Goal: Information Seeking & Learning: Compare options

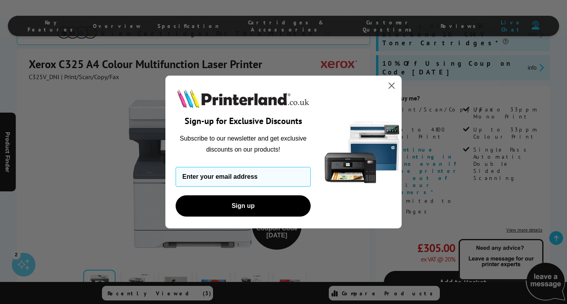
click at [393, 84] on icon "Close dialog" at bounding box center [392, 86] width 6 height 6
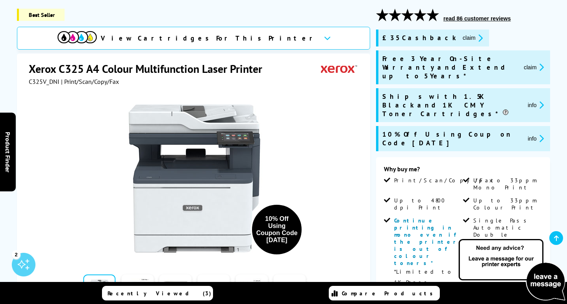
scroll to position [101, 0]
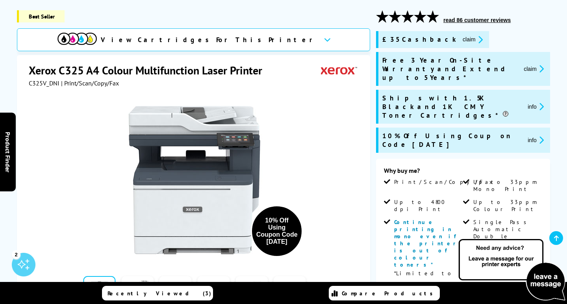
click at [241, 39] on span "View Cartridges For This Printer" at bounding box center [209, 39] width 217 height 9
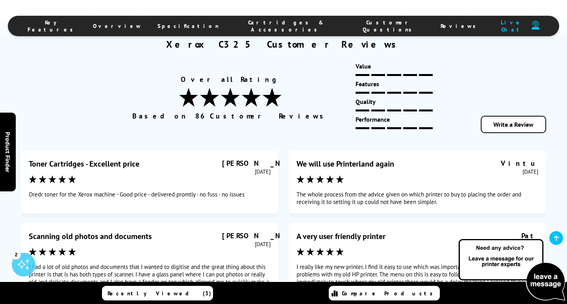
scroll to position [4456, 0]
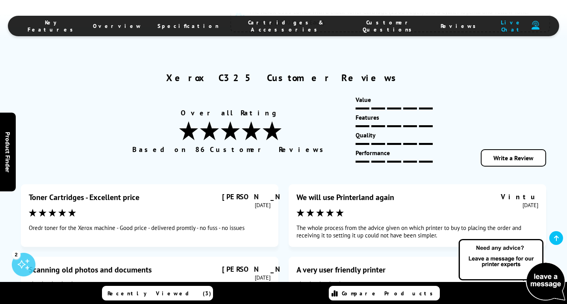
scroll to position [4421, 0]
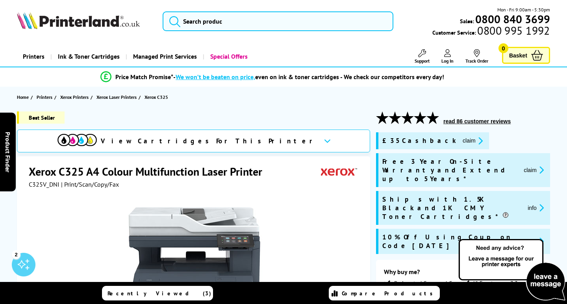
scroll to position [0, 0]
click at [124, 97] on span "Xerox Laser Printers" at bounding box center [117, 97] width 40 height 8
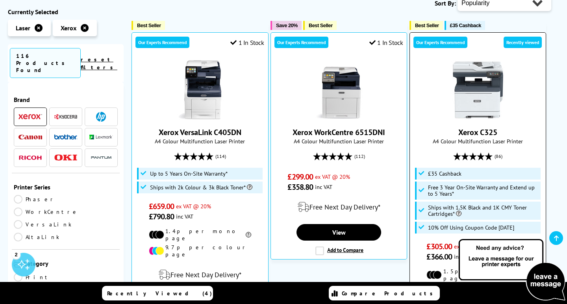
scroll to position [35, 0]
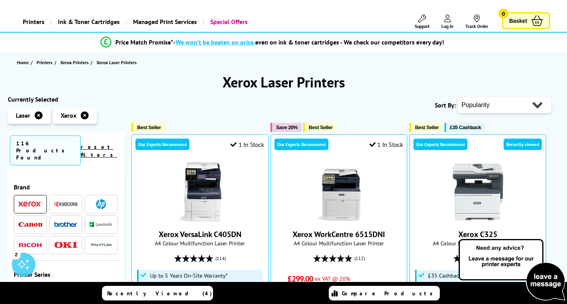
select select "Running Costs"
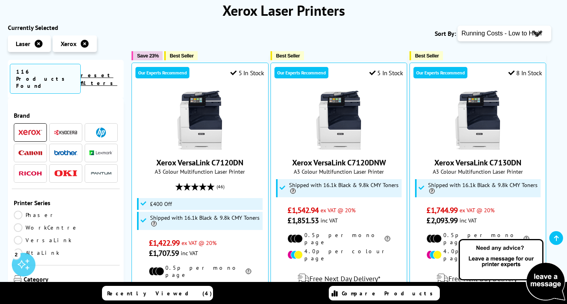
scroll to position [47, 0]
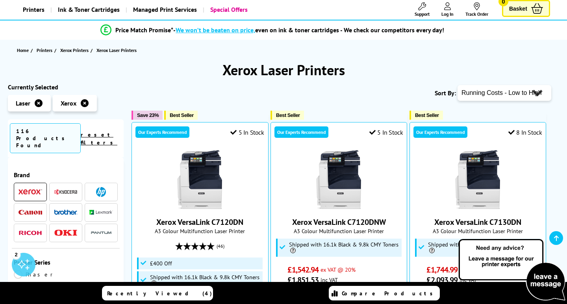
select select "Price Ascending"
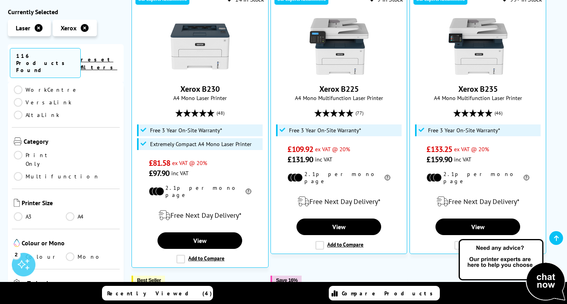
scroll to position [122, 0]
click at [67, 213] on link "A4" at bounding box center [92, 217] width 52 height 9
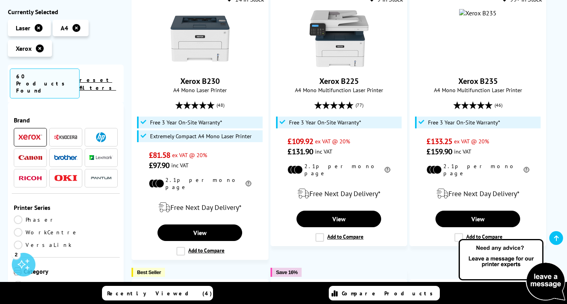
scroll to position [122, 0]
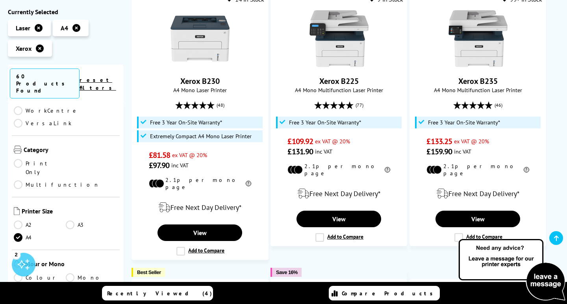
click at [20, 273] on link "Colour" at bounding box center [40, 277] width 52 height 9
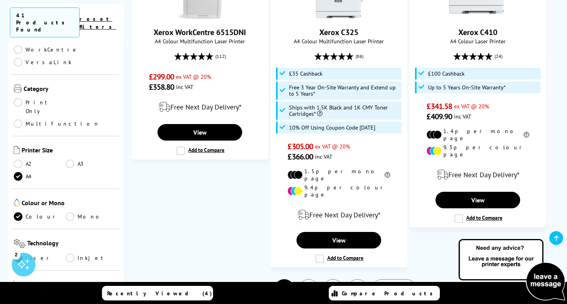
scroll to position [1231, 0]
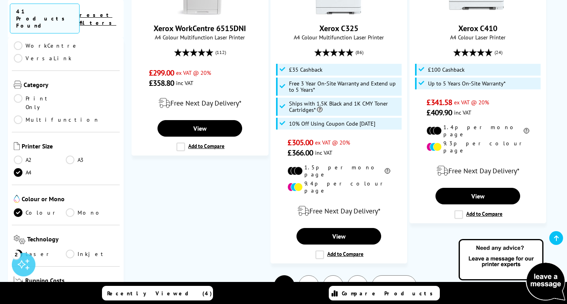
click at [396, 280] on span "Next" at bounding box center [390, 285] width 16 height 10
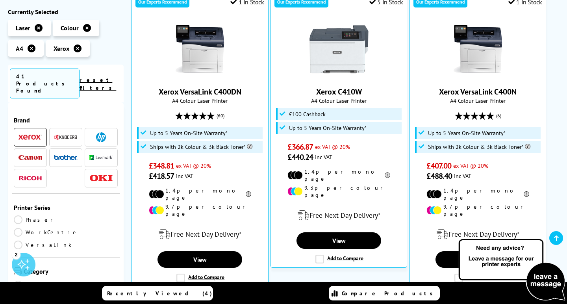
scroll to position [174, 0]
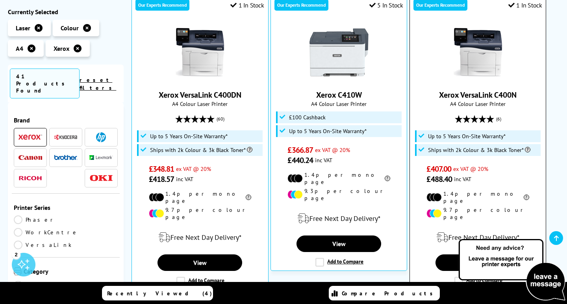
click at [477, 56] on img at bounding box center [478, 52] width 59 height 59
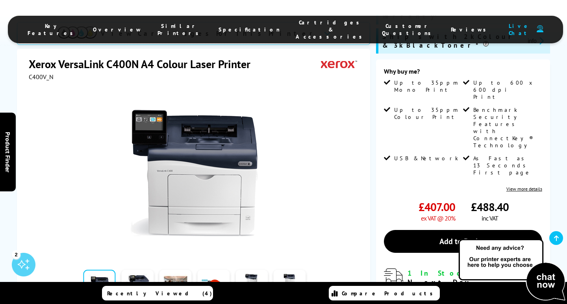
scroll to position [177, 0]
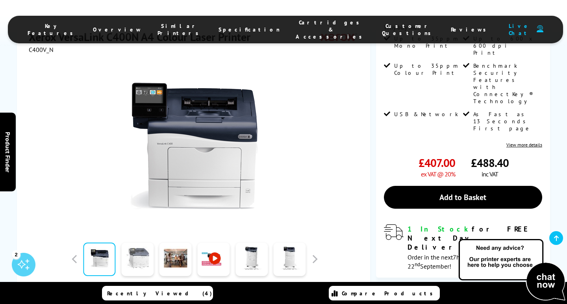
click at [135, 243] on link at bounding box center [137, 259] width 32 height 33
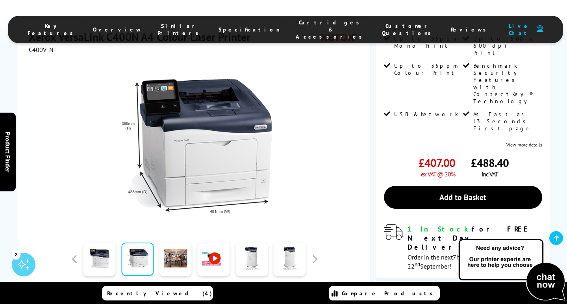
scroll to position [163, 0]
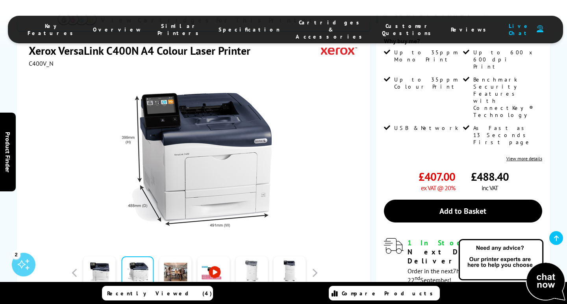
click at [251, 256] on link at bounding box center [252, 272] width 32 height 33
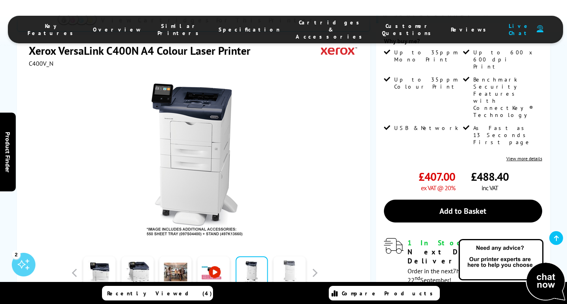
click at [291, 256] on link at bounding box center [290, 272] width 32 height 33
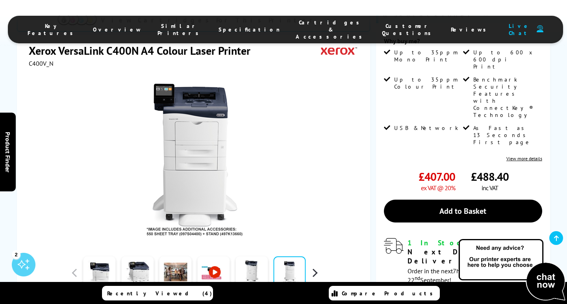
click at [314, 267] on button "button" at bounding box center [315, 273] width 12 height 12
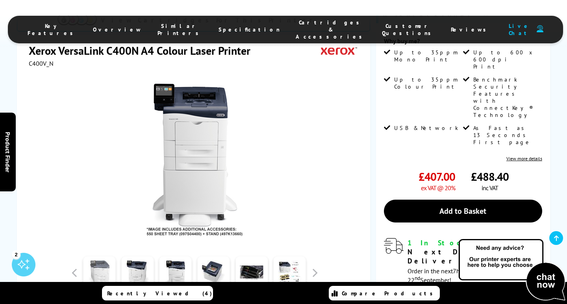
click at [111, 256] on link at bounding box center [99, 272] width 32 height 33
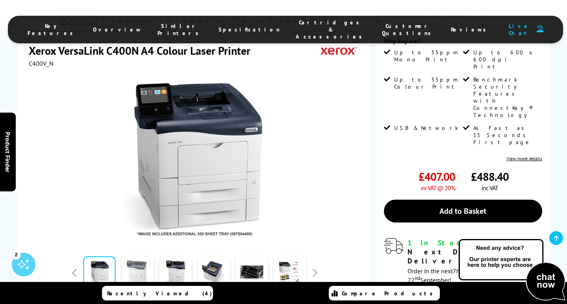
click at [132, 256] on link at bounding box center [137, 272] width 32 height 33
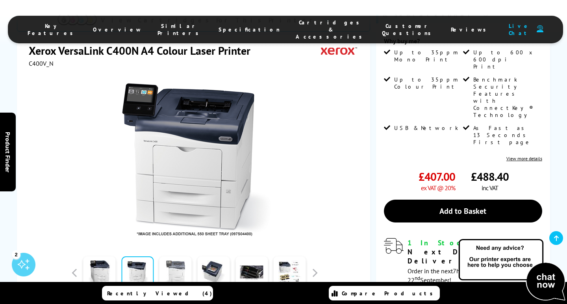
click at [170, 256] on link at bounding box center [176, 272] width 32 height 33
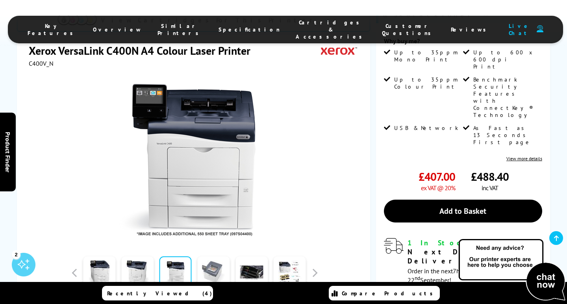
click at [212, 256] on link at bounding box center [213, 272] width 32 height 33
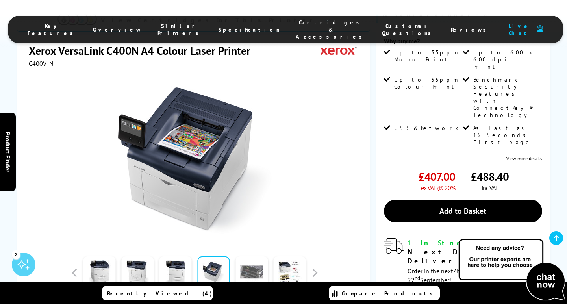
click at [247, 256] on link at bounding box center [252, 272] width 32 height 33
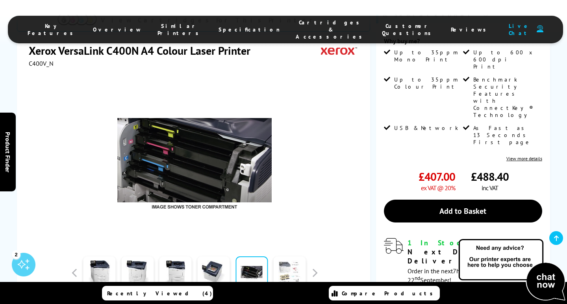
click at [290, 256] on link at bounding box center [290, 272] width 32 height 33
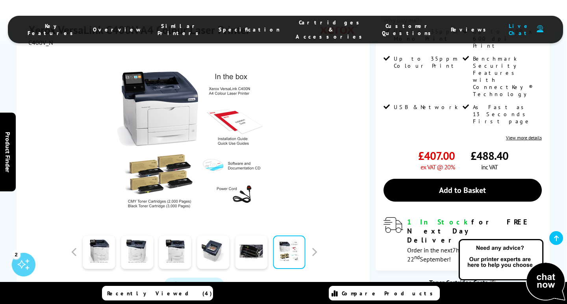
scroll to position [184, 0]
click at [199, 282] on span "Watch video" at bounding box center [200, 286] width 33 height 8
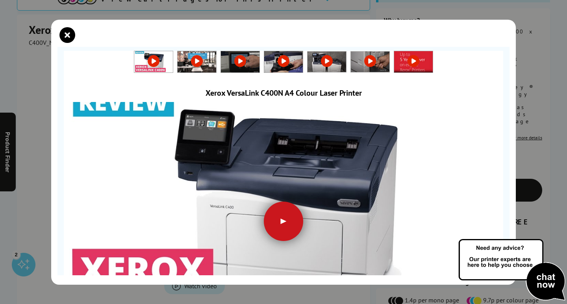
click at [290, 217] on div at bounding box center [283, 221] width 39 height 39
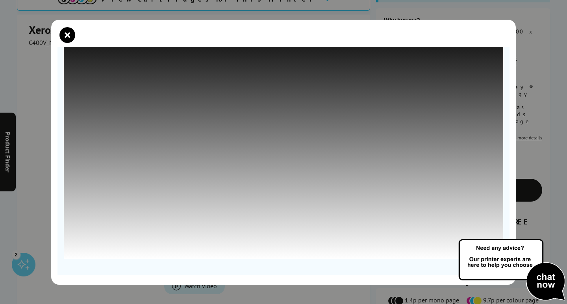
scroll to position [78, 0]
click at [505, 227] on section at bounding box center [284, 161] width 452 height 228
click at [484, 256] on img at bounding box center [512, 270] width 110 height 65
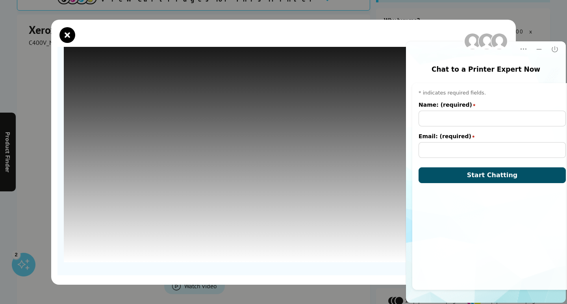
scroll to position [0, 0]
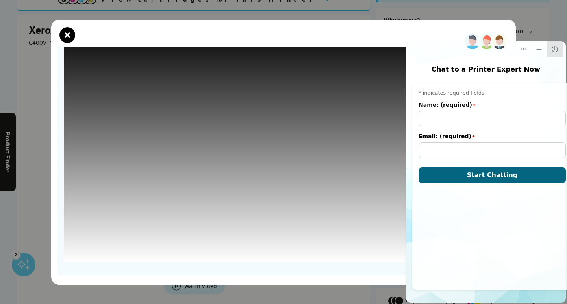
click at [552, 50] on icon "Close" at bounding box center [555, 49] width 6 height 6
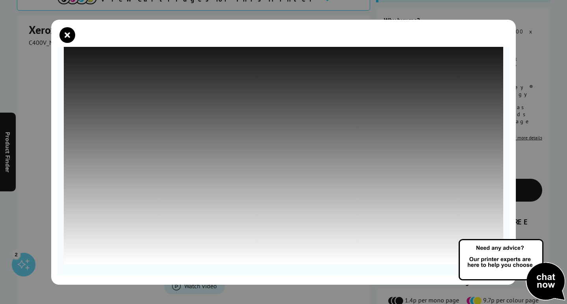
scroll to position [76, 0]
click at [68, 33] on icon "close modal" at bounding box center [67, 35] width 16 height 16
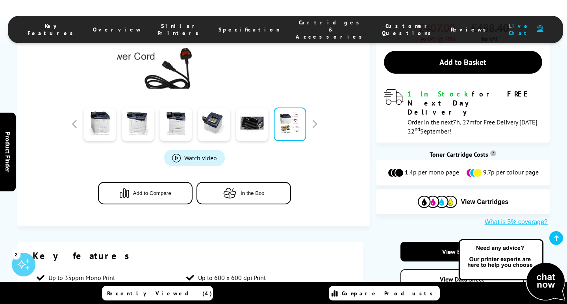
scroll to position [335, 0]
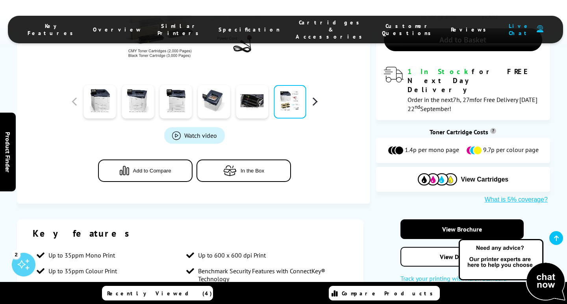
click at [317, 96] on button "button" at bounding box center [315, 102] width 12 height 12
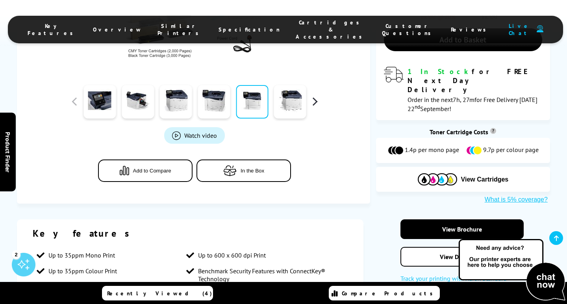
click at [316, 96] on button "button" at bounding box center [315, 102] width 12 height 12
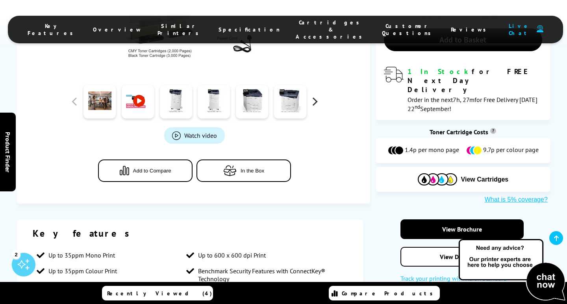
click at [316, 96] on button "button" at bounding box center [315, 102] width 12 height 12
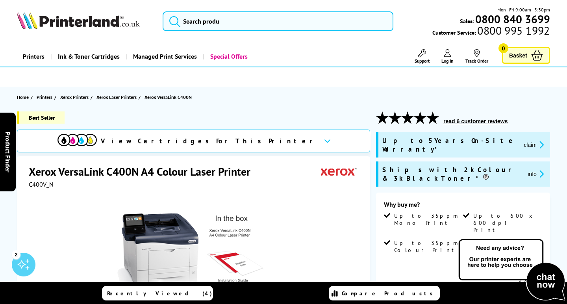
scroll to position [0, 0]
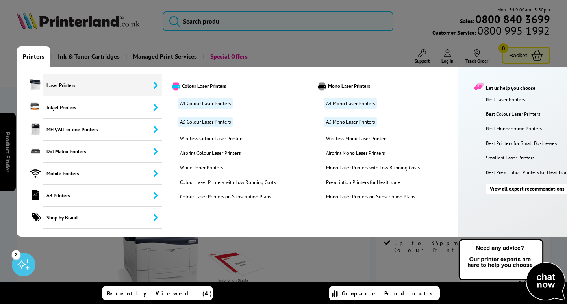
click at [56, 86] on span "Laser Printers" at bounding box center [103, 85] width 120 height 22
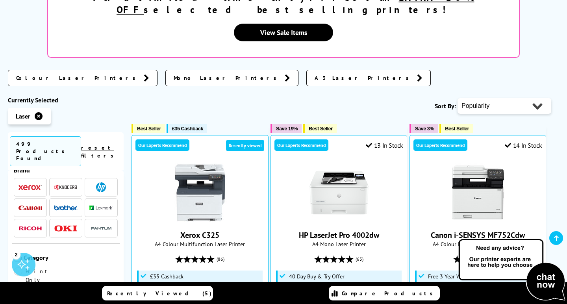
scroll to position [9, 0]
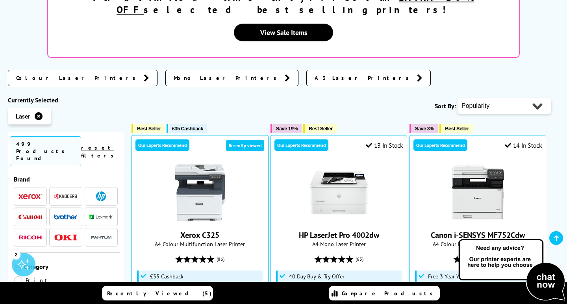
click at [26, 215] on img at bounding box center [31, 217] width 24 height 5
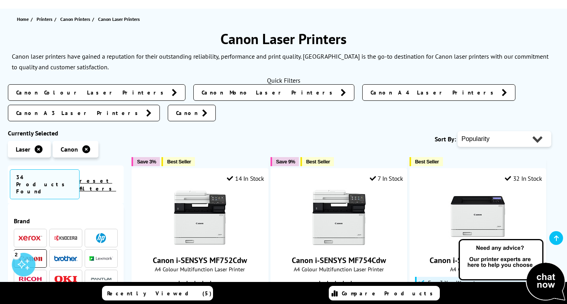
scroll to position [32, 0]
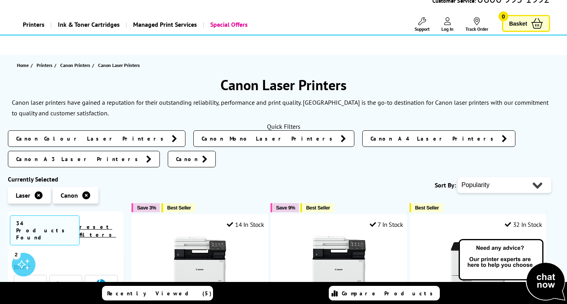
select select "Price Ascending"
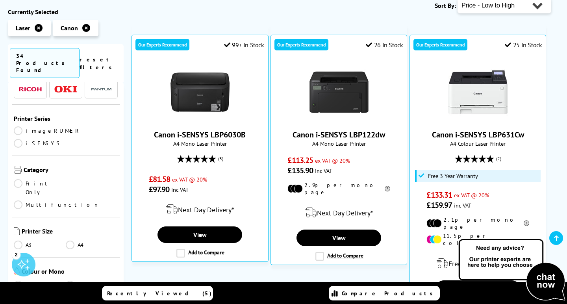
scroll to position [74, 0]
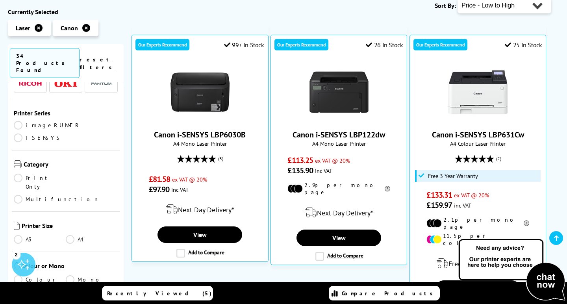
click at [68, 235] on link "A4" at bounding box center [92, 239] width 52 height 9
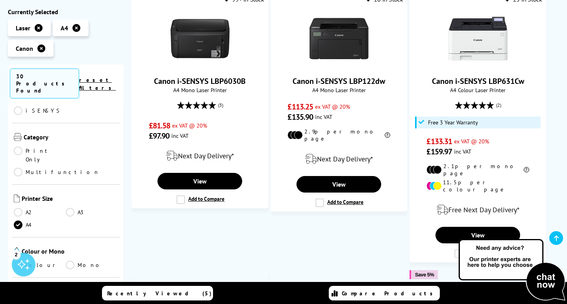
scroll to position [142, 0]
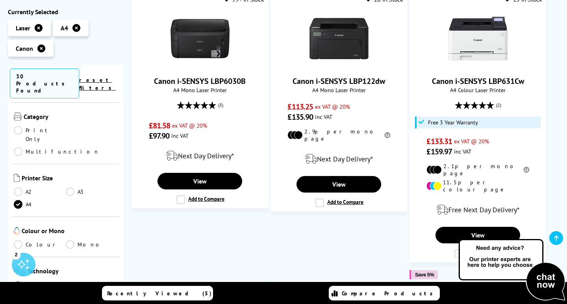
click at [20, 240] on link "Colour" at bounding box center [40, 244] width 52 height 9
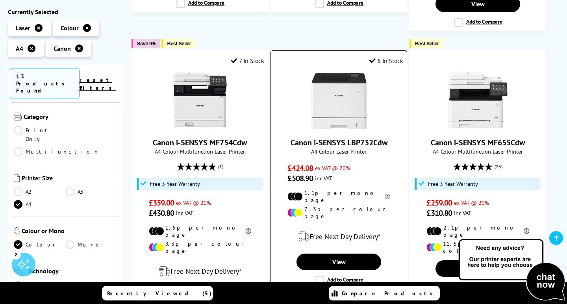
scroll to position [705, 0]
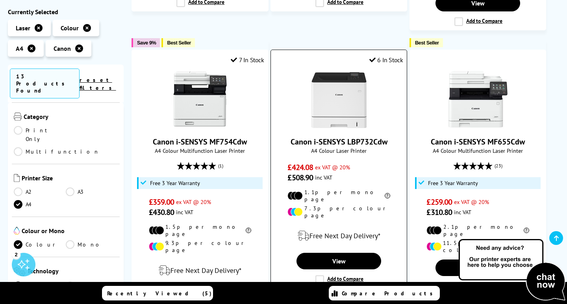
click at [345, 87] on img at bounding box center [339, 99] width 59 height 59
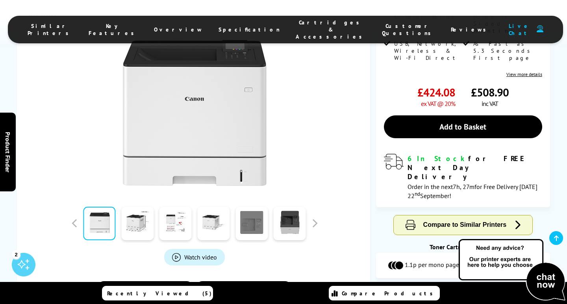
scroll to position [152, 0]
click at [138, 216] on link at bounding box center [137, 223] width 32 height 33
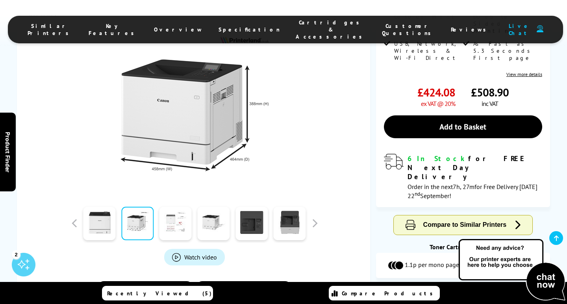
click at [178, 218] on link at bounding box center [176, 223] width 32 height 33
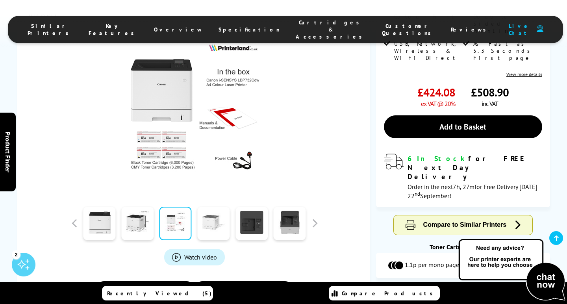
click at [208, 224] on link at bounding box center [213, 223] width 32 height 33
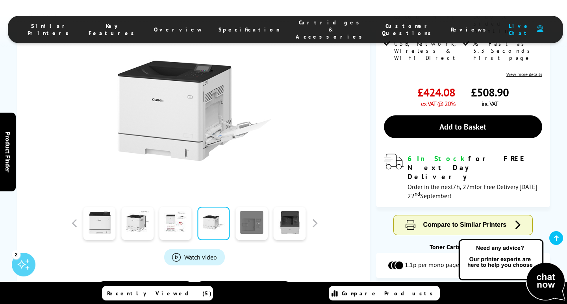
click at [243, 231] on link at bounding box center [252, 223] width 32 height 33
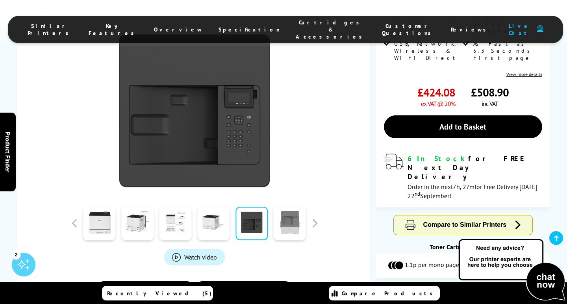
click at [294, 233] on link at bounding box center [290, 223] width 32 height 33
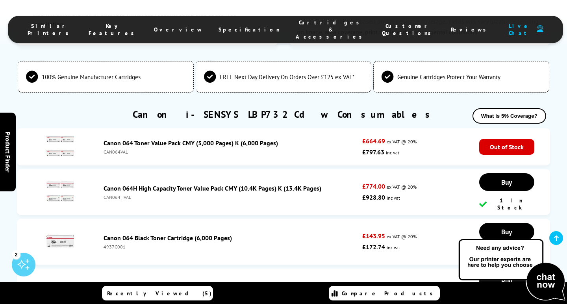
scroll to position [2157, 0]
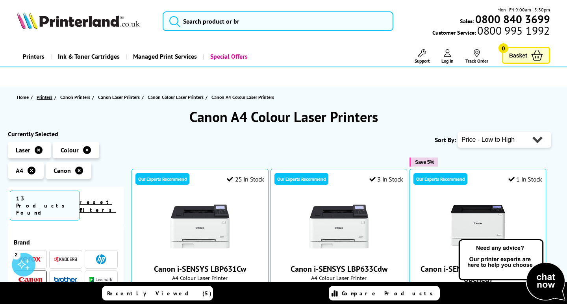
click at [43, 99] on span "Printers" at bounding box center [45, 97] width 16 height 8
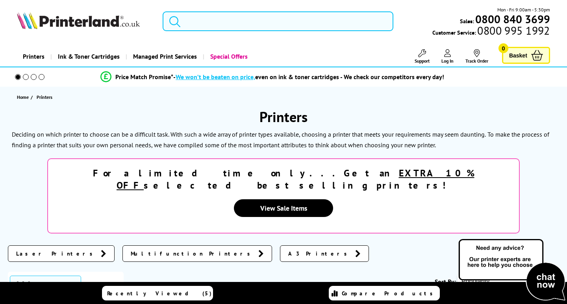
click at [215, 24] on input "search" at bounding box center [278, 21] width 230 height 20
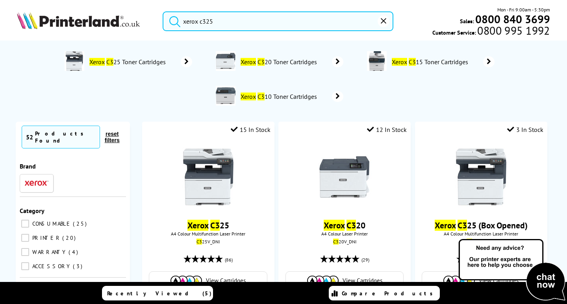
click at [173, 20] on button "submit" at bounding box center [173, 19] width 20 height 17
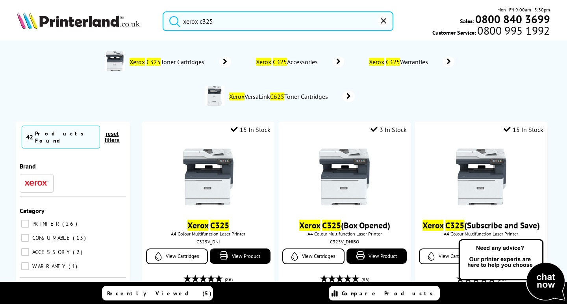
click at [217, 23] on input "xerox c325" at bounding box center [278, 21] width 230 height 20
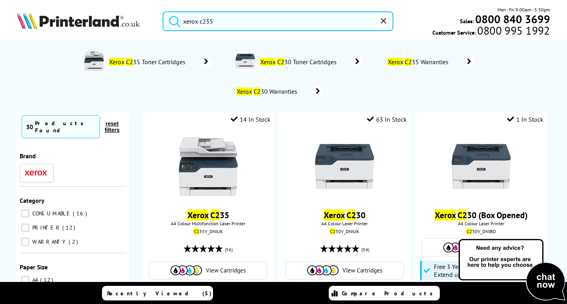
type input "xerox c235"
click at [173, 20] on button "submit" at bounding box center [173, 19] width 20 height 17
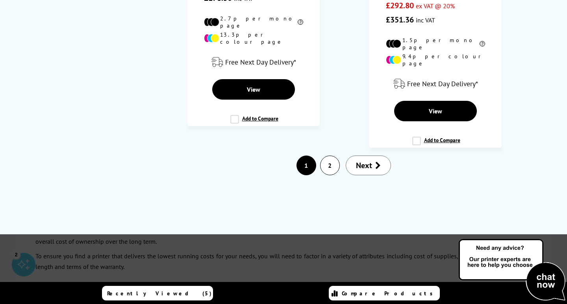
scroll to position [2238, 0]
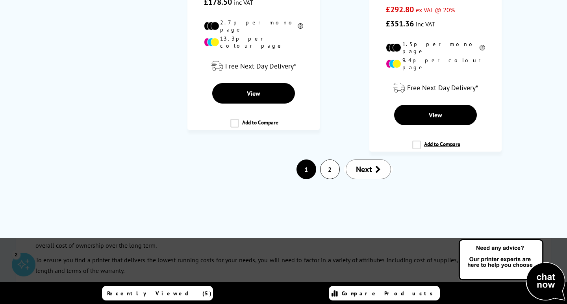
click at [371, 164] on span "Next" at bounding box center [364, 169] width 16 height 10
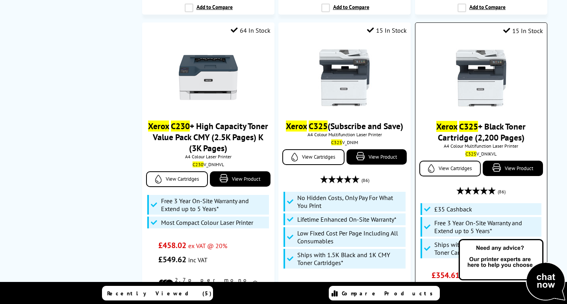
scroll to position [843, 0]
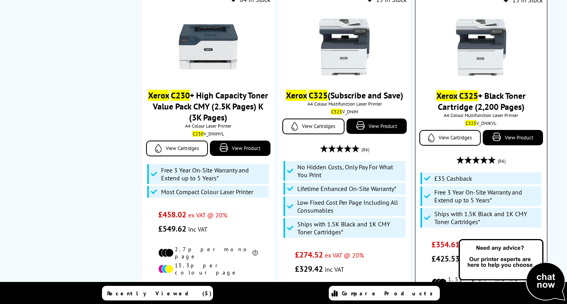
click at [488, 36] on img at bounding box center [481, 47] width 59 height 59
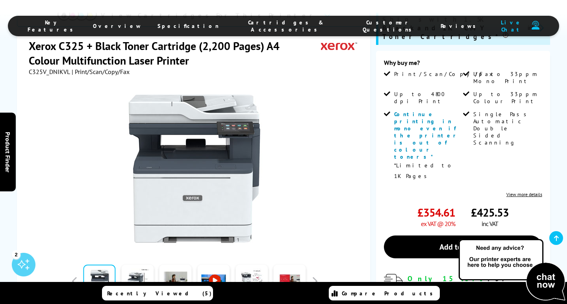
scroll to position [152, 0]
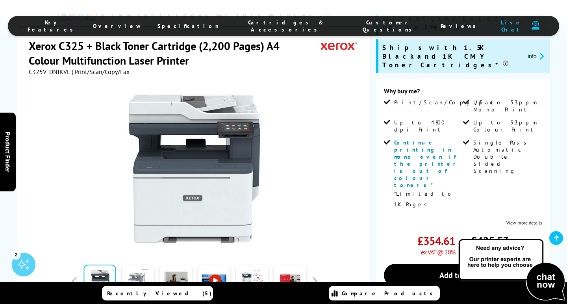
click at [145, 265] on link at bounding box center [138, 281] width 32 height 33
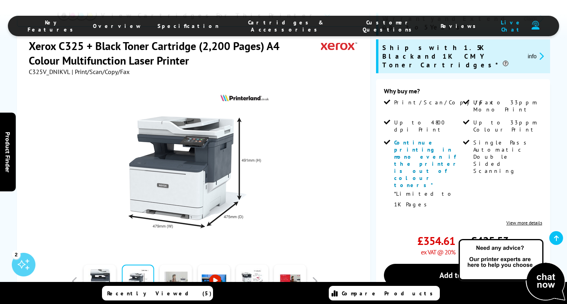
click at [180, 265] on link at bounding box center [176, 281] width 32 height 33
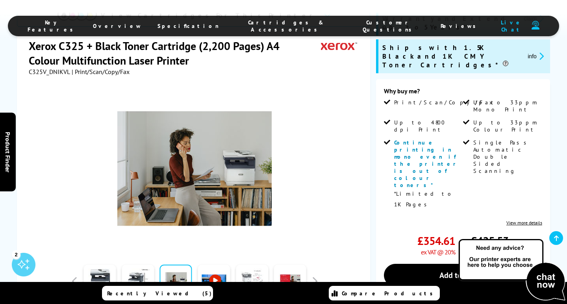
click at [250, 265] on link at bounding box center [252, 281] width 32 height 33
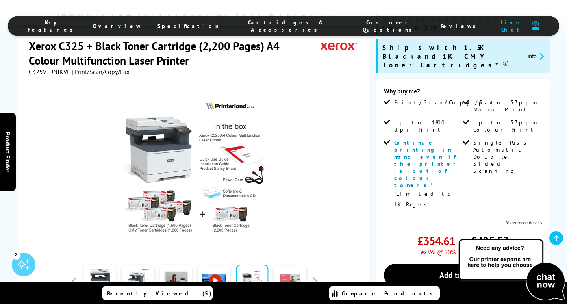
click at [281, 265] on link at bounding box center [290, 281] width 32 height 33
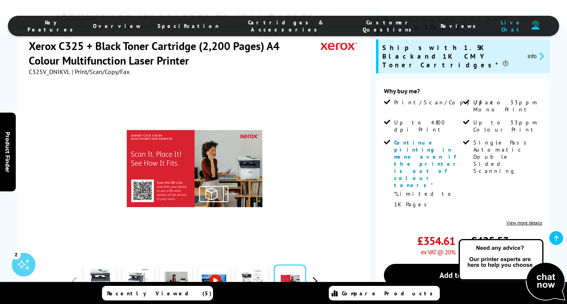
click at [313, 275] on button "button" at bounding box center [315, 281] width 12 height 12
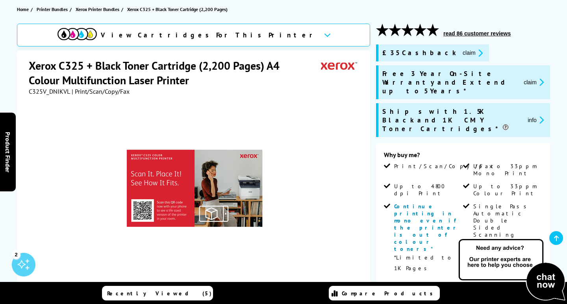
scroll to position [89, 0]
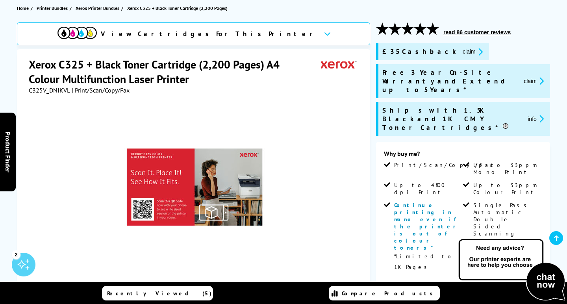
click at [536, 114] on button "info" at bounding box center [535, 118] width 21 height 9
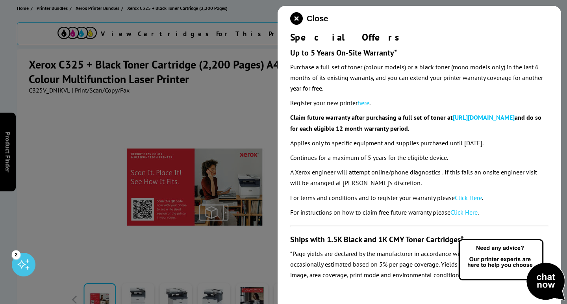
scroll to position [178, 0]
click at [294, 16] on icon "close modal" at bounding box center [296, 18] width 13 height 13
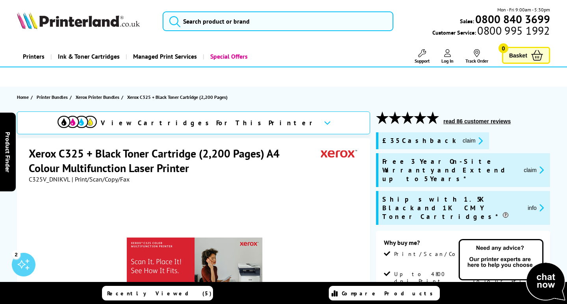
scroll to position [0, 0]
click at [268, 20] on input "search" at bounding box center [278, 21] width 230 height 20
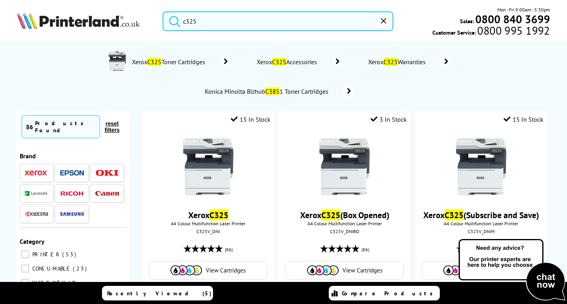
type input "c325"
click at [173, 20] on button "submit" at bounding box center [173, 19] width 20 height 17
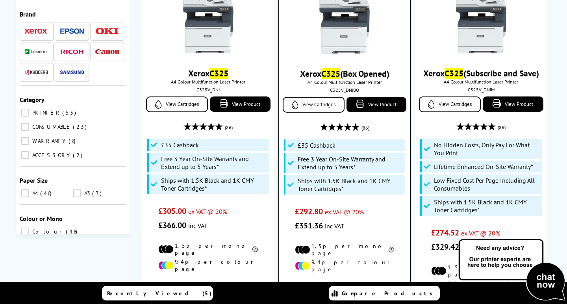
scroll to position [138, 0]
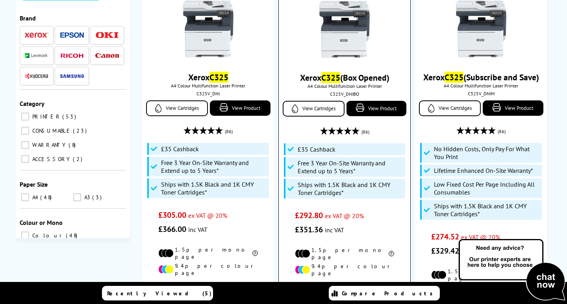
drag, startPoint x: 371, startPoint y: 107, endPoint x: 363, endPoint y: 121, distance: 16.6
click at [368, 121] on div "Xerox C325 (Box Opened) A4 Colour Multifunction Laser Printer C325V_DNIBO View …" at bounding box center [345, 114] width 124 height 245
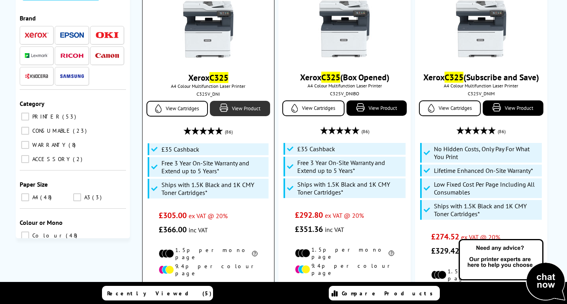
click at [243, 110] on link "View Product" at bounding box center [240, 108] width 60 height 15
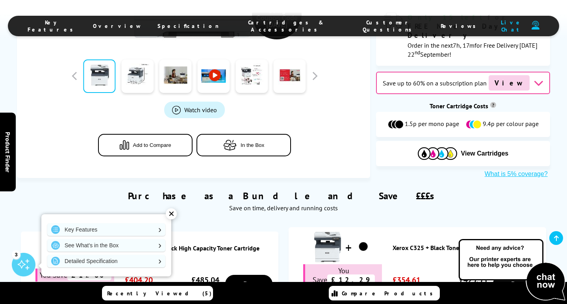
scroll to position [481, 0]
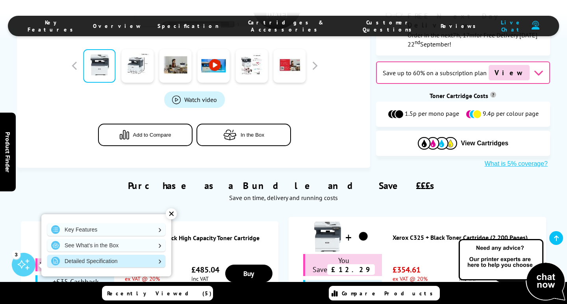
click at [106, 260] on link "Detailed Specification" at bounding box center [106, 261] width 118 height 13
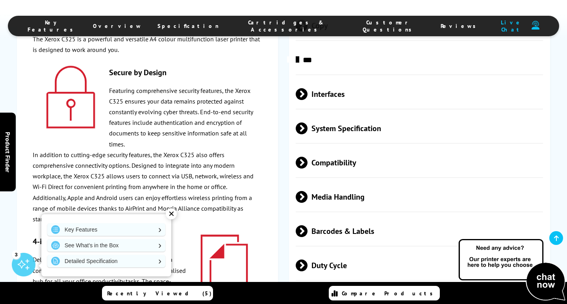
scroll to position [2292, 0]
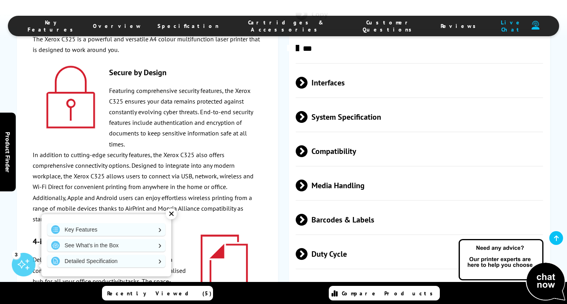
click at [360, 273] on span "Physical/Dimensions" at bounding box center [419, 288] width 247 height 30
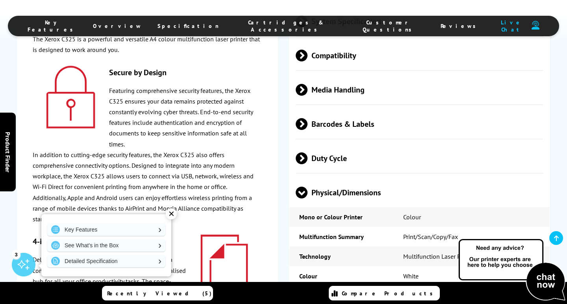
scroll to position [2392, 0]
